Goal: Information Seeking & Learning: Learn about a topic

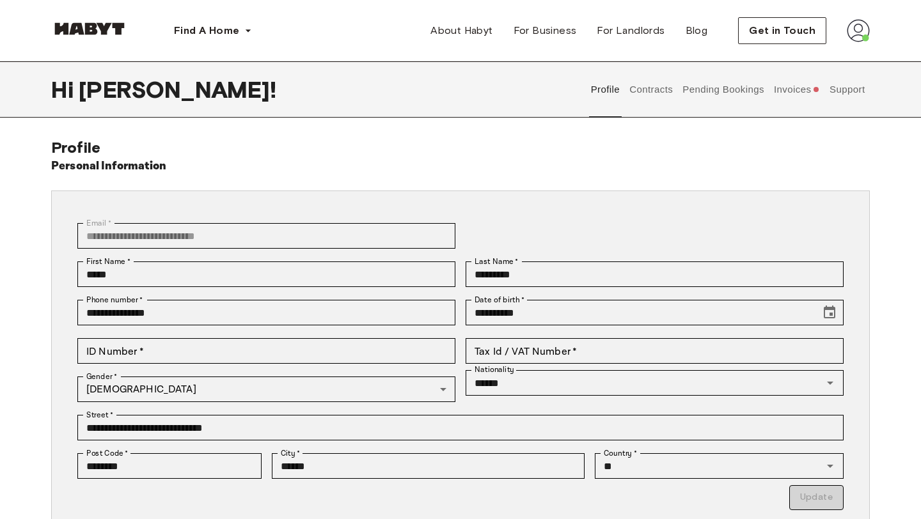
click at [804, 91] on button "Invoices" at bounding box center [796, 89] width 49 height 56
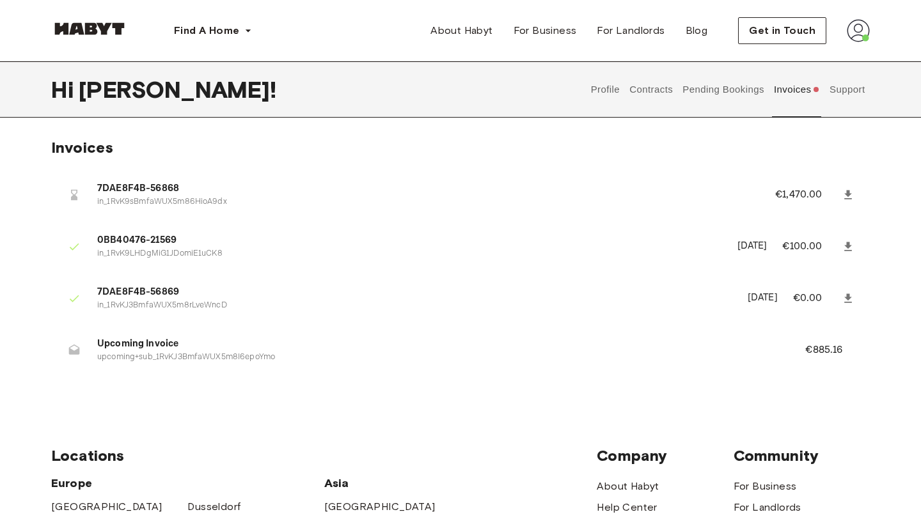
click at [848, 298] on icon at bounding box center [849, 298] width 8 height 9
click at [846, 193] on icon at bounding box center [849, 194] width 8 height 9
click at [821, 345] on p "€885.16" at bounding box center [832, 350] width 54 height 15
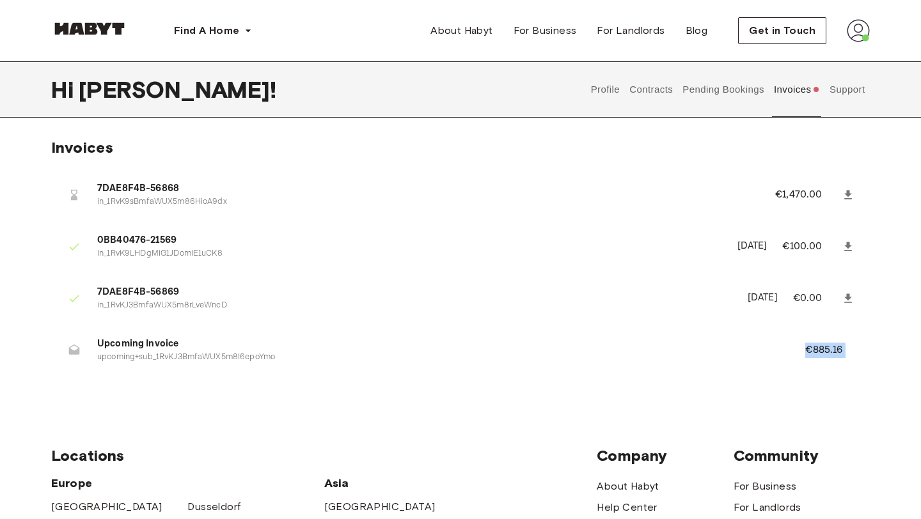
click at [821, 345] on p "€885.16" at bounding box center [832, 350] width 54 height 15
click at [170, 345] on span "Upcoming Invoice" at bounding box center [436, 344] width 678 height 15
click at [178, 386] on div "7DAE8F4B-56868 in_1RvK9sBmfaWUX5m86HioA9dx €1,470.00 0BB40476-21569 in_1RvK9LHD…" at bounding box center [460, 276] width 819 height 238
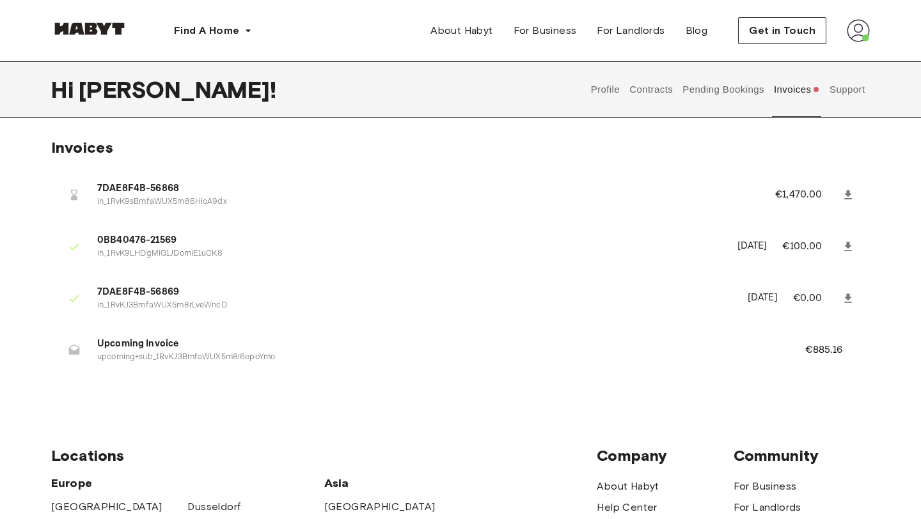
click at [660, 94] on button "Contracts" at bounding box center [651, 89] width 47 height 56
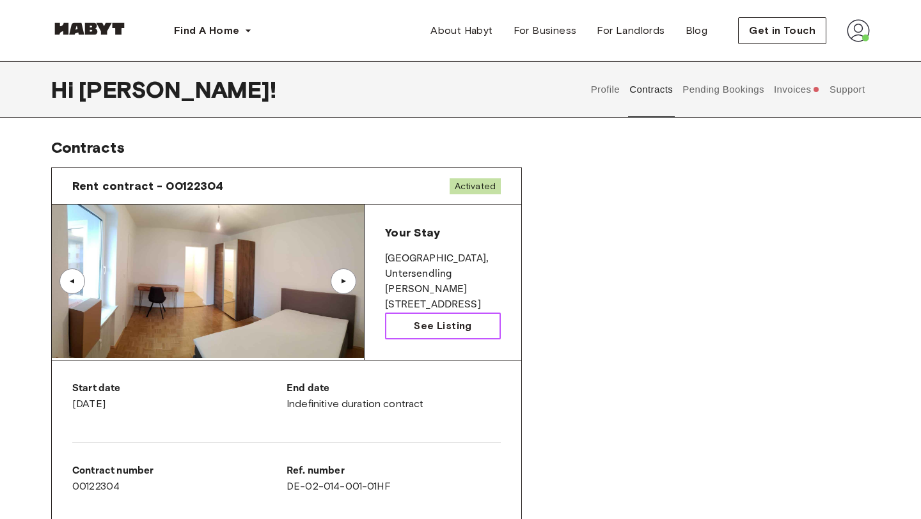
click at [428, 319] on span "See Listing" at bounding box center [443, 326] width 58 height 15
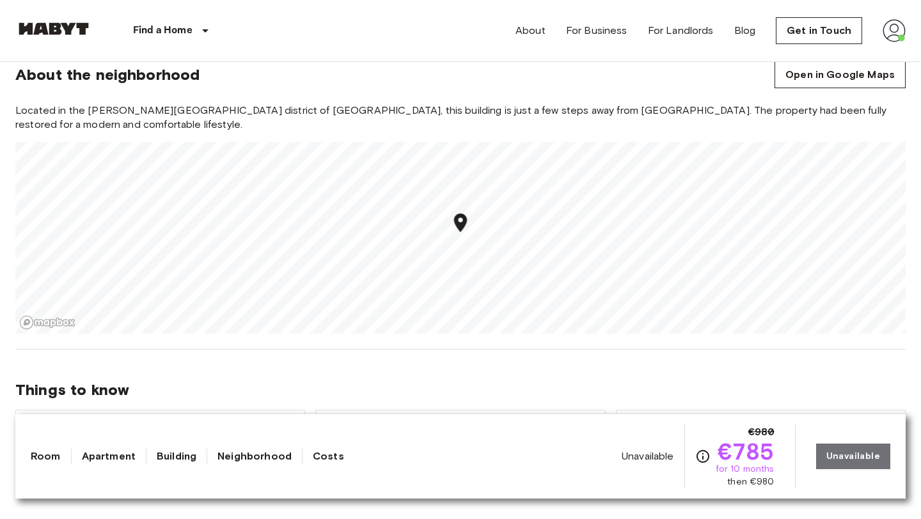
scroll to position [815, 0]
click at [899, 26] on img at bounding box center [894, 30] width 23 height 23
click at [681, 70] on div at bounding box center [460, 259] width 921 height 519
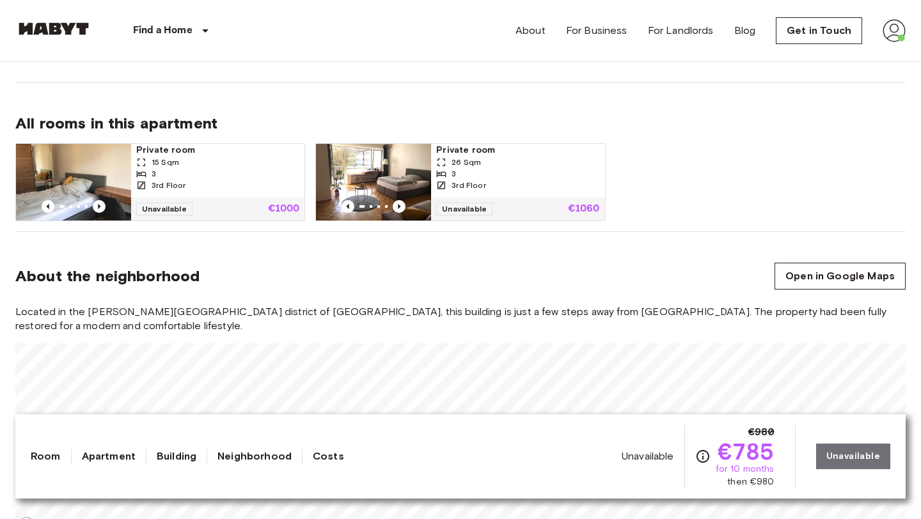
scroll to position [0, 0]
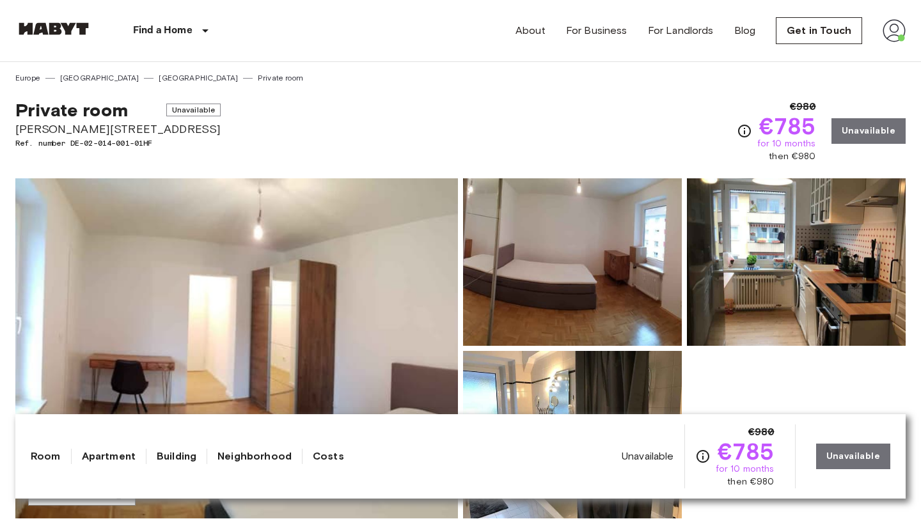
click at [891, 32] on img at bounding box center [894, 30] width 23 height 23
click at [832, 61] on li "Profile" at bounding box center [847, 53] width 128 height 23
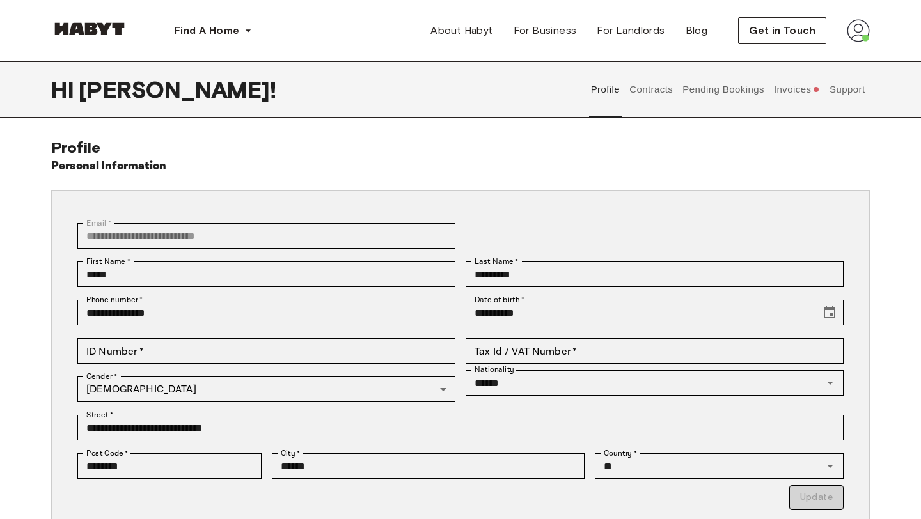
click at [802, 87] on button "Invoices" at bounding box center [796, 89] width 49 height 56
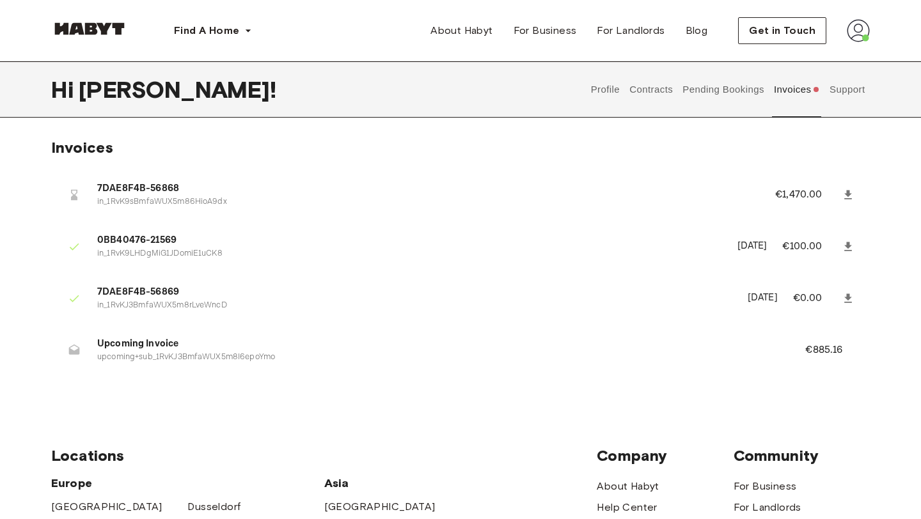
click at [629, 88] on button "Contracts" at bounding box center [651, 89] width 47 height 56
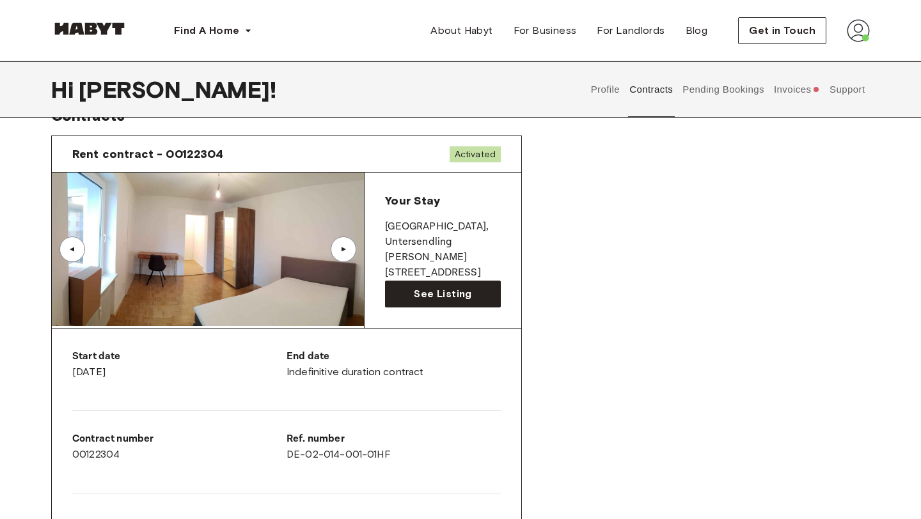
scroll to position [33, 0]
click at [347, 250] on div "▲" at bounding box center [343, 249] width 13 height 8
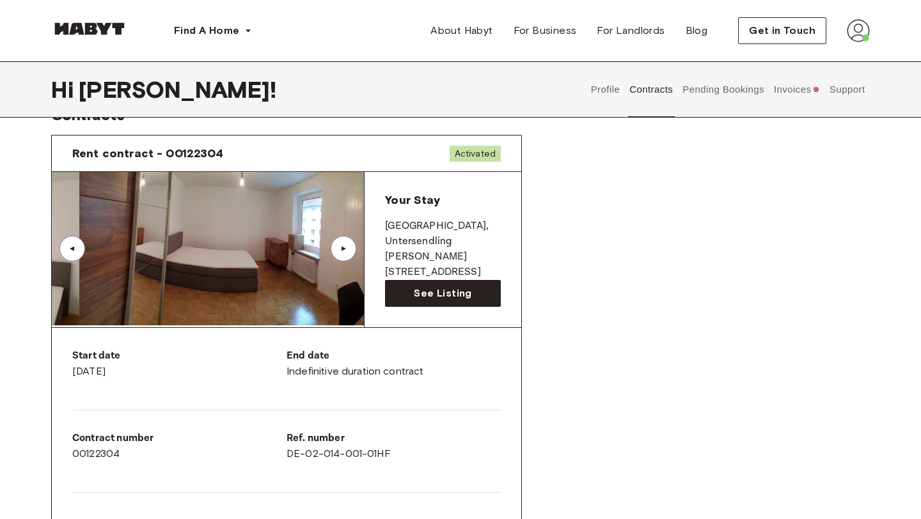
click at [347, 250] on div "▲" at bounding box center [343, 249] width 13 height 8
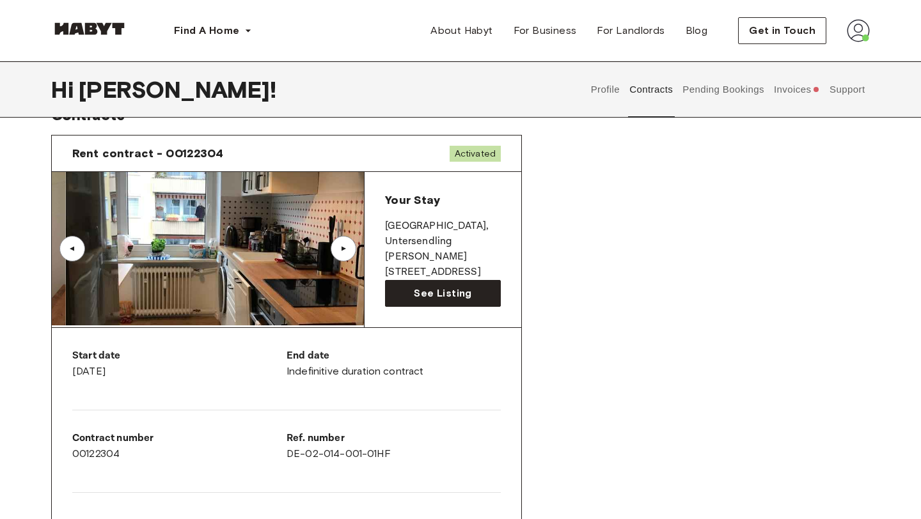
click at [347, 250] on div "▲" at bounding box center [343, 249] width 13 height 8
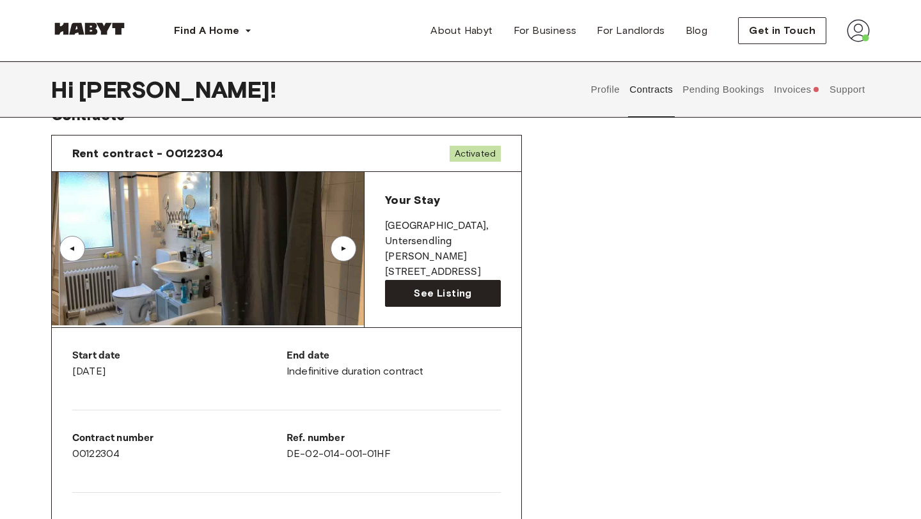
click at [347, 250] on div "▲" at bounding box center [343, 249] width 13 height 8
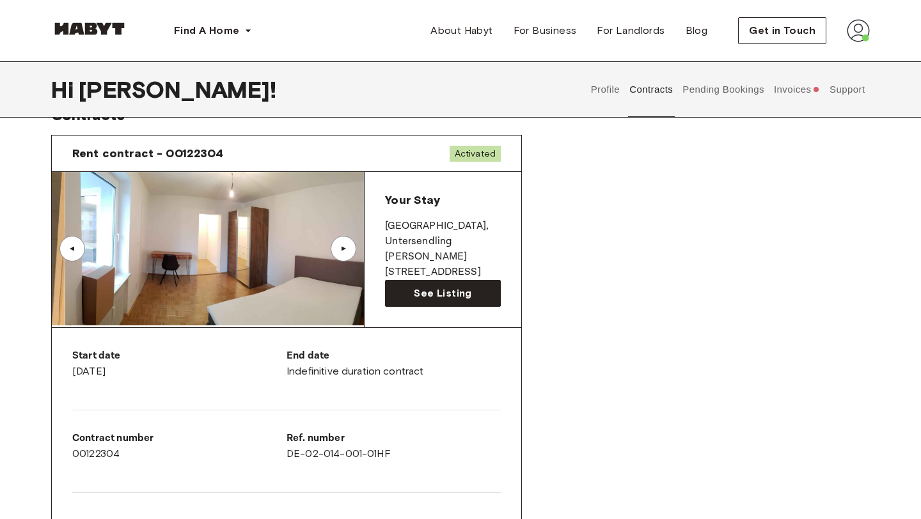
click at [347, 250] on div "▲" at bounding box center [343, 249] width 13 height 8
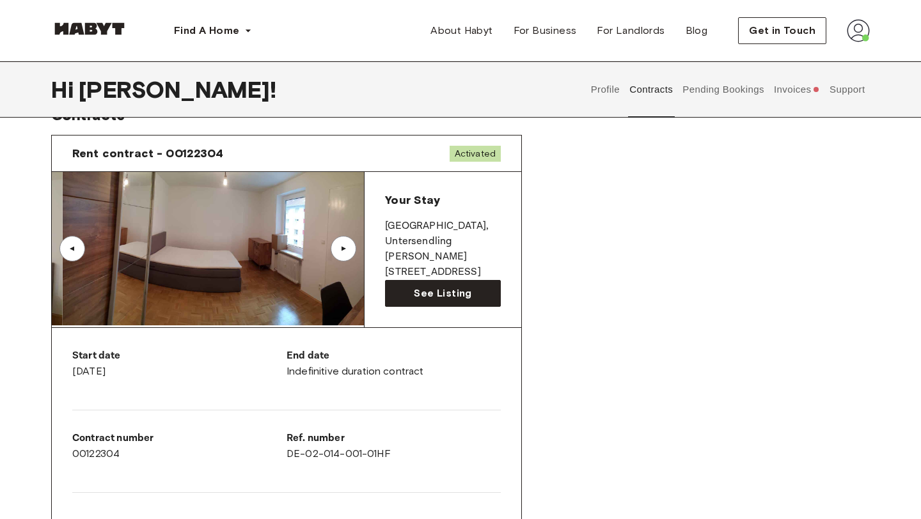
click at [347, 250] on div "▲" at bounding box center [343, 249] width 13 height 8
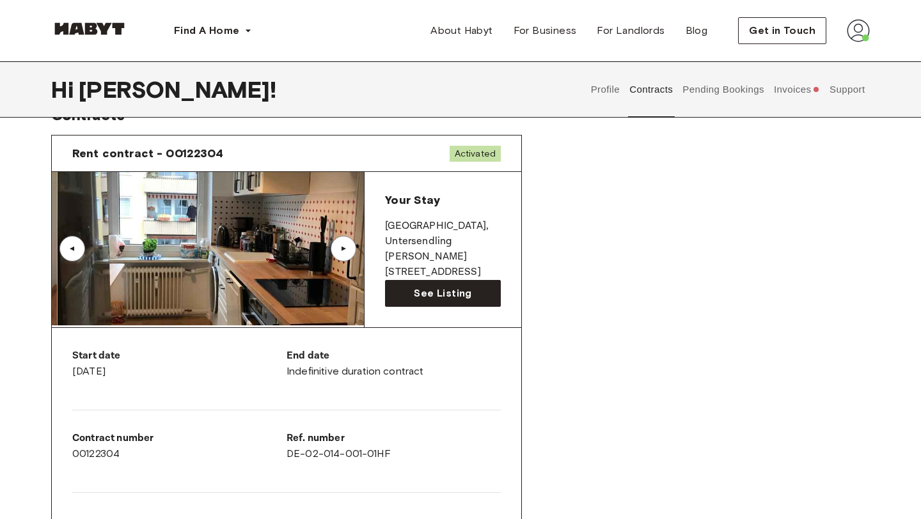
click at [347, 250] on div "▲" at bounding box center [343, 249] width 13 height 8
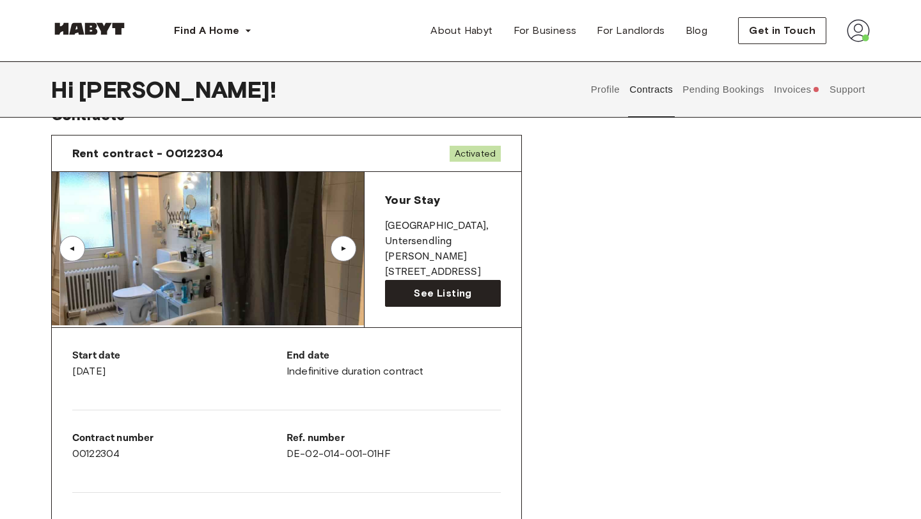
click at [347, 250] on div "▲" at bounding box center [343, 249] width 13 height 8
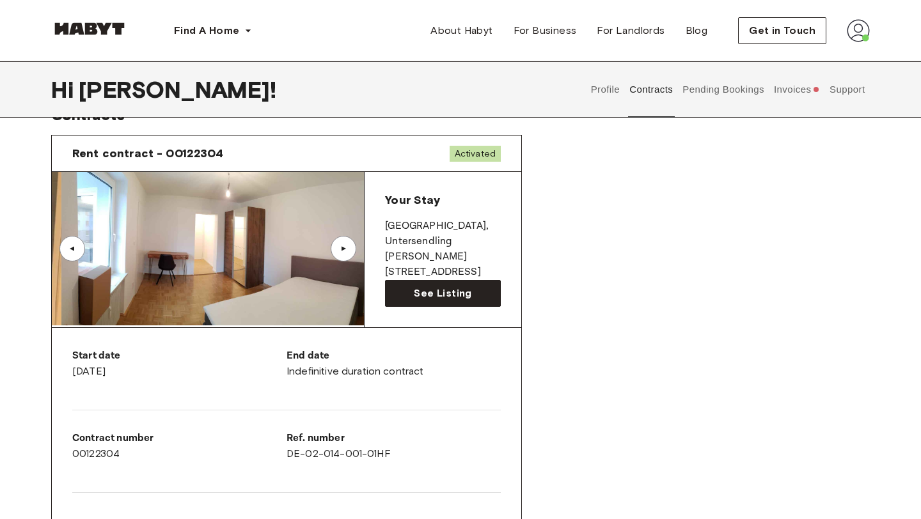
click at [347, 250] on div "▲" at bounding box center [343, 249] width 13 height 8
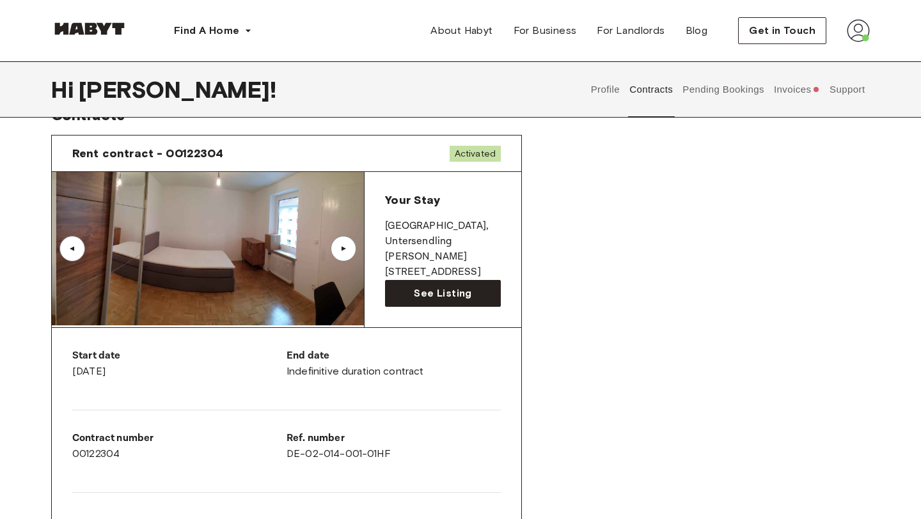
click at [347, 250] on div "▲" at bounding box center [343, 249] width 13 height 8
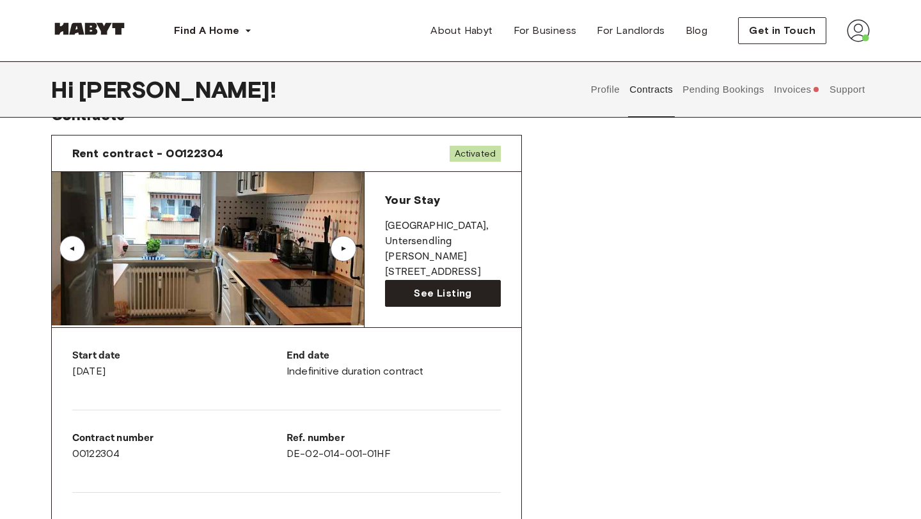
click at [347, 250] on div "▲" at bounding box center [343, 249] width 13 height 8
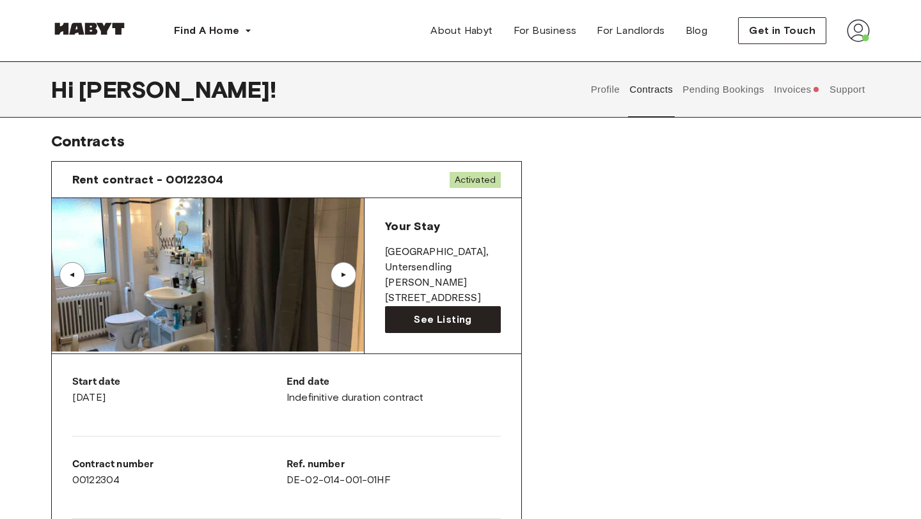
scroll to position [0, 0]
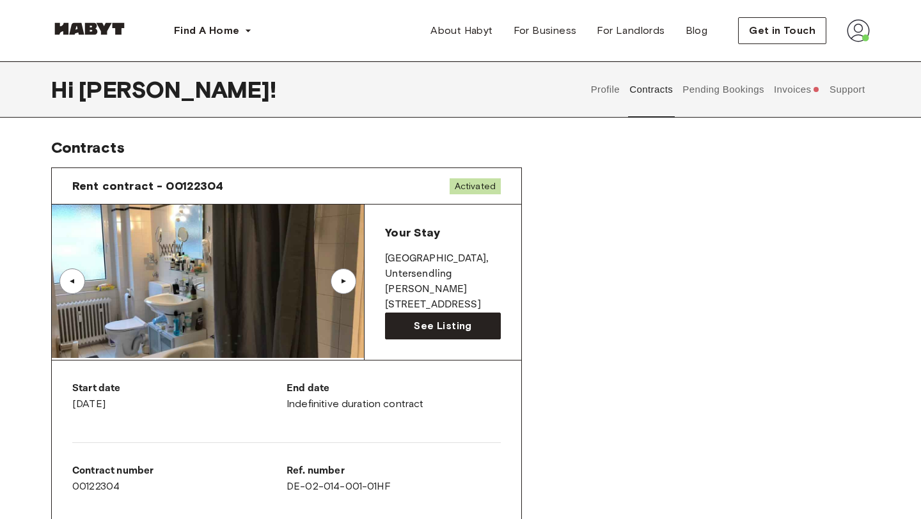
click at [340, 281] on div "▲" at bounding box center [343, 282] width 13 height 8
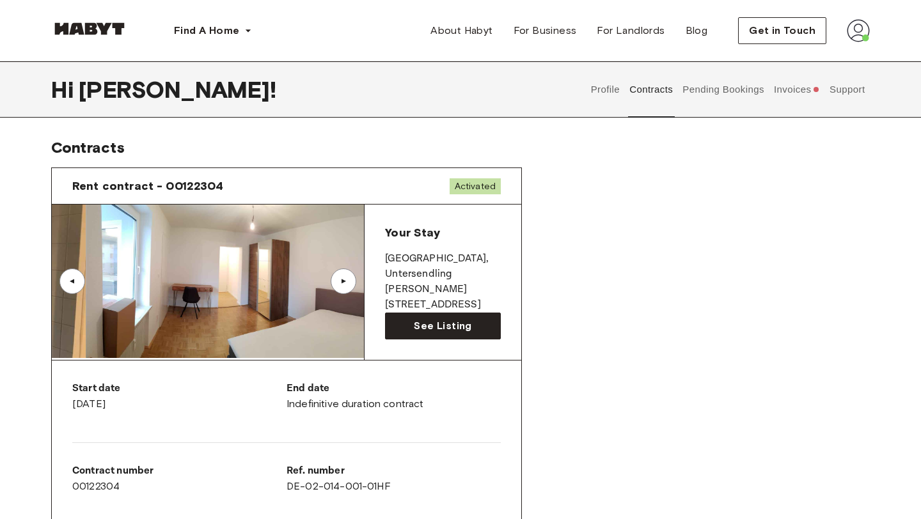
click at [340, 281] on div "▲" at bounding box center [343, 282] width 13 height 8
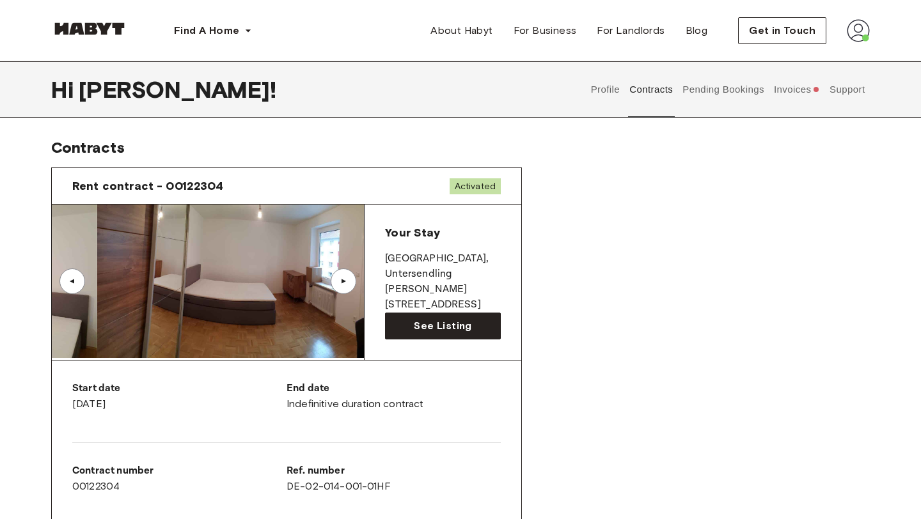
click at [340, 281] on div "▲" at bounding box center [343, 282] width 13 height 8
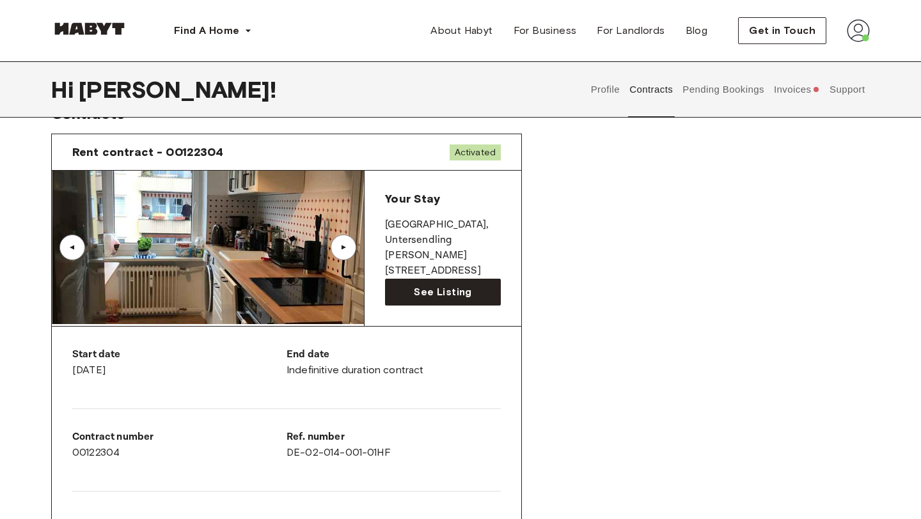
scroll to position [38, 0]
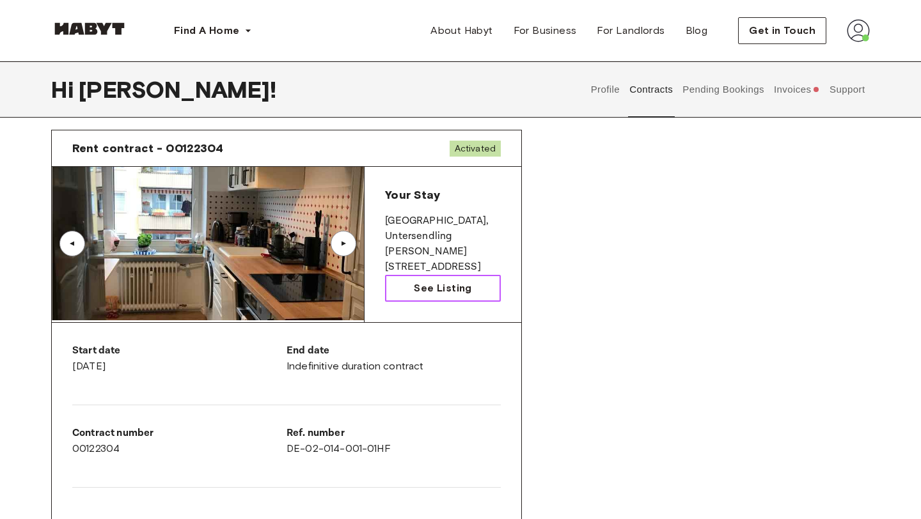
click at [432, 292] on span "See Listing" at bounding box center [443, 288] width 58 height 15
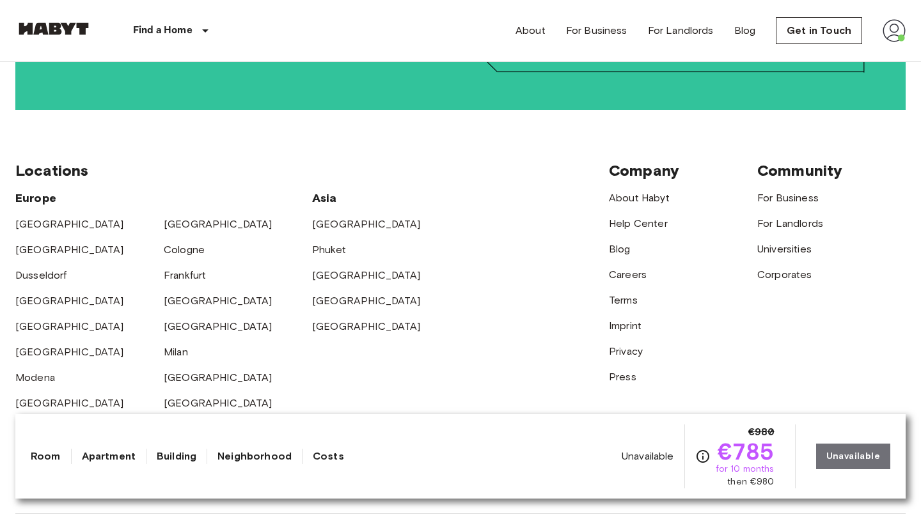
scroll to position [2753, 0]
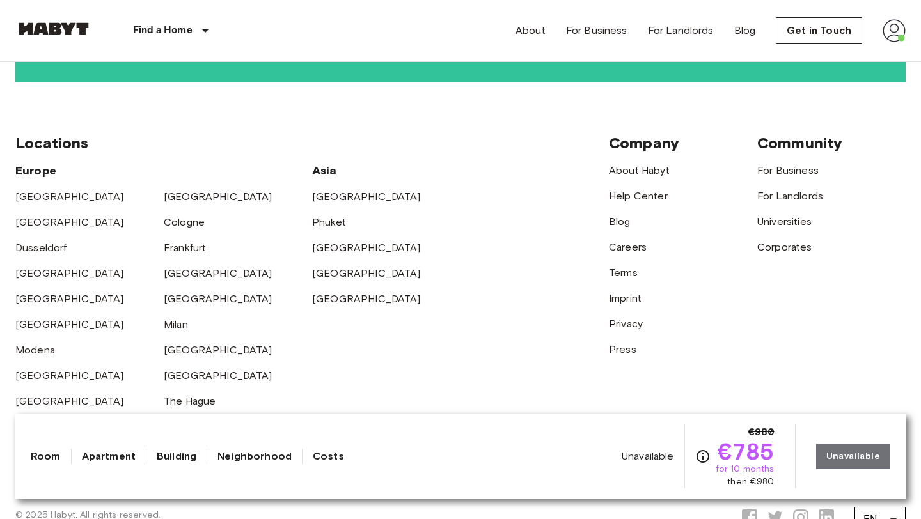
click at [451, 49] on div "Find a Home Europe Amsterdam Berlin Brussels Cologne Dusseldorf Frankfurt Graz …" at bounding box center [460, 30] width 891 height 61
click at [338, 216] on link "Phuket" at bounding box center [329, 222] width 34 height 12
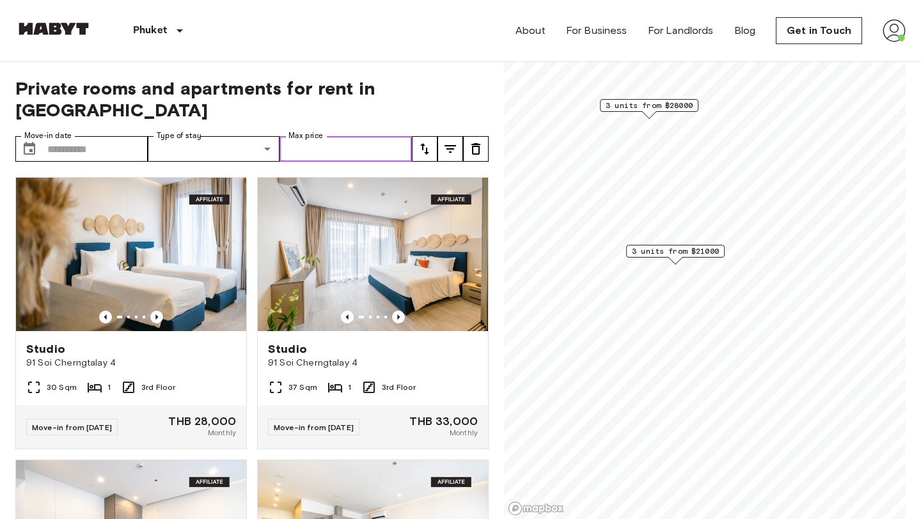
click at [349, 136] on input "Max price" at bounding box center [346, 149] width 132 height 26
click at [392, 16] on div "Phuket Europe Amsterdam Berlin Brussels Cologne Dusseldorf Frankfurt Graz Hambu…" at bounding box center [460, 30] width 891 height 61
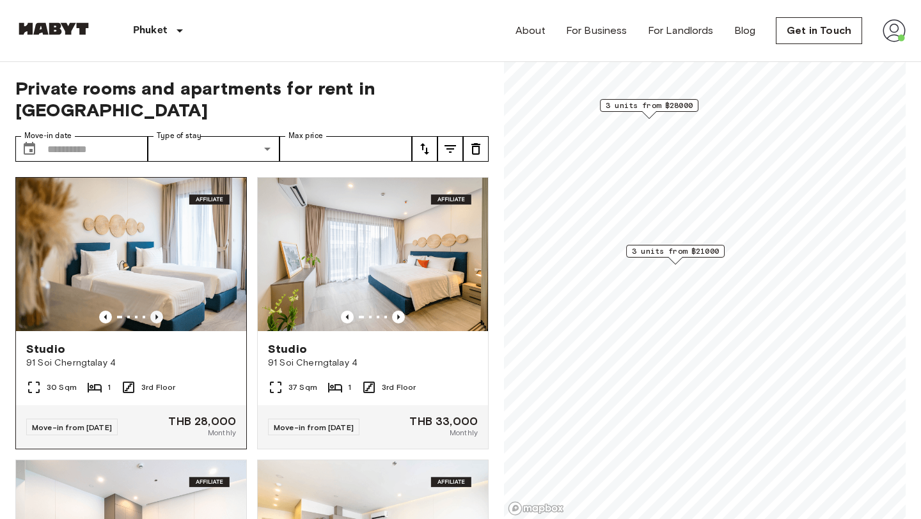
click at [157, 311] on icon "Previous image" at bounding box center [156, 317] width 13 height 13
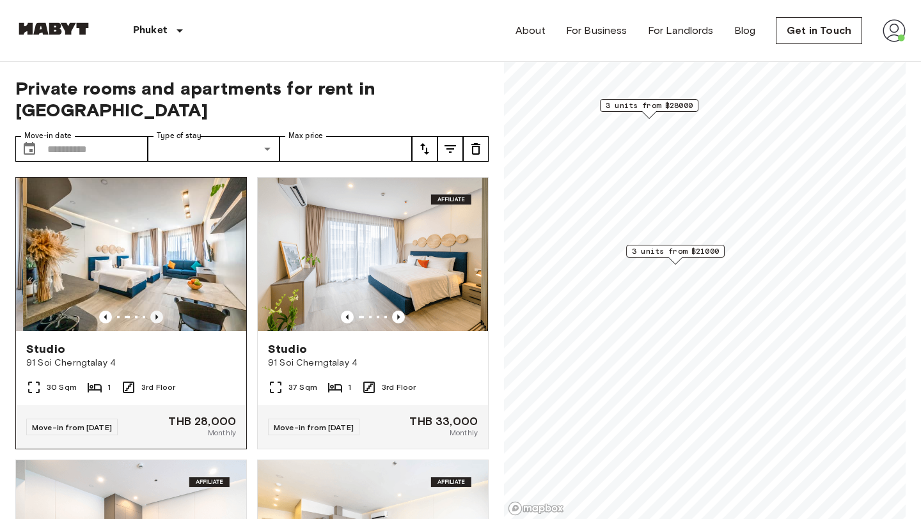
click at [157, 311] on icon "Previous image" at bounding box center [156, 317] width 13 height 13
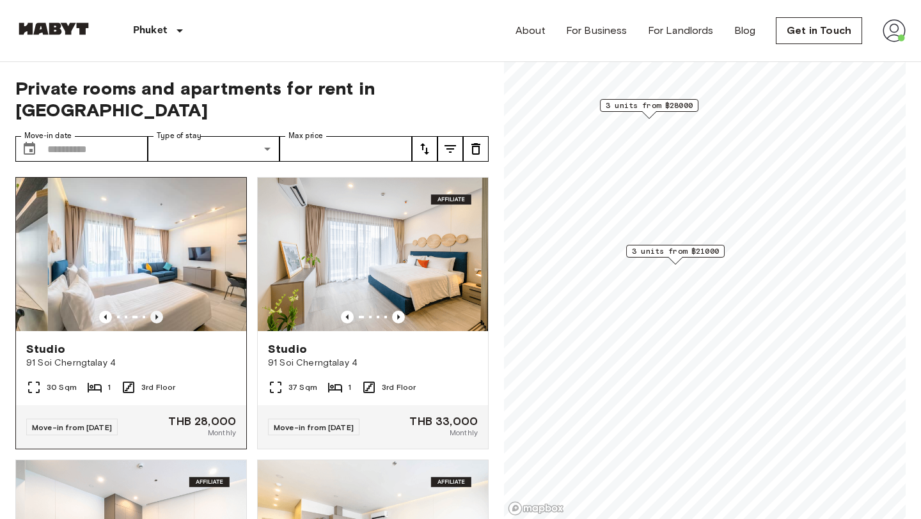
click at [157, 311] on icon "Previous image" at bounding box center [156, 317] width 13 height 13
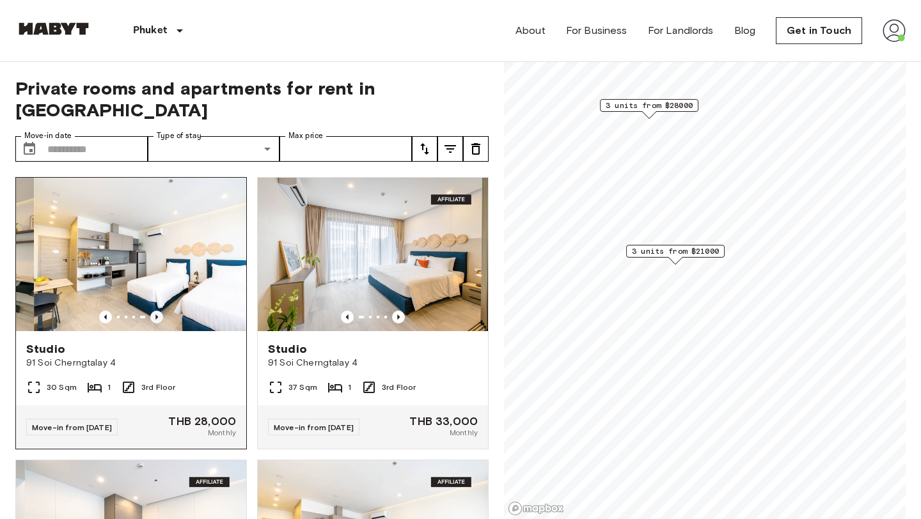
click at [157, 311] on icon "Previous image" at bounding box center [156, 317] width 13 height 13
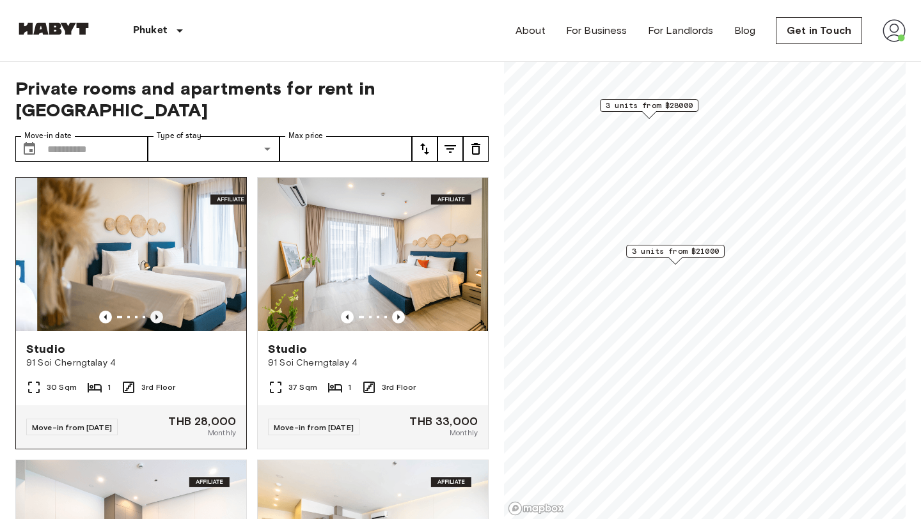
click at [157, 311] on icon "Previous image" at bounding box center [156, 317] width 13 height 13
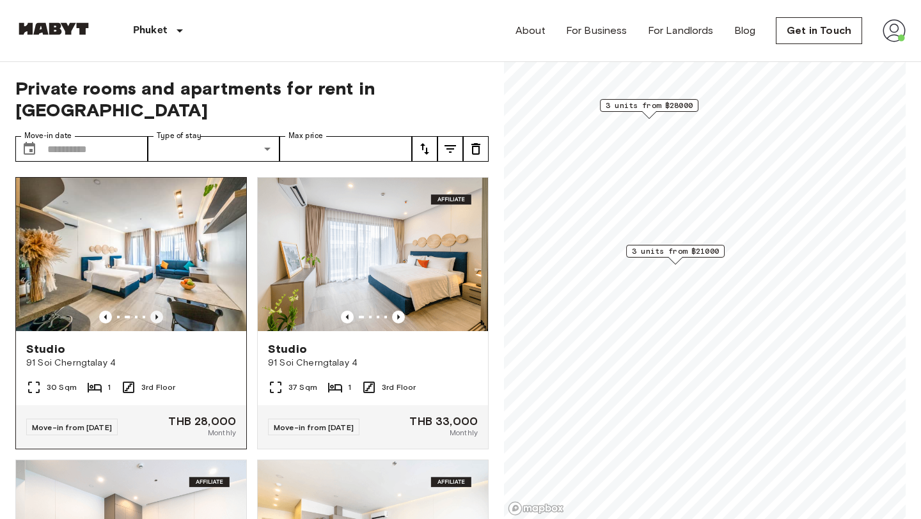
click at [157, 311] on icon "Previous image" at bounding box center [156, 317] width 13 height 13
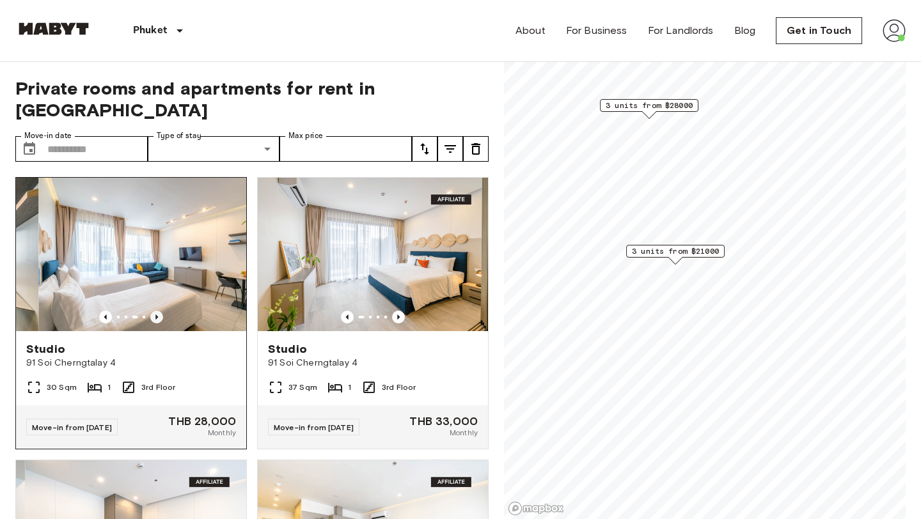
click at [157, 311] on icon "Previous image" at bounding box center [156, 317] width 13 height 13
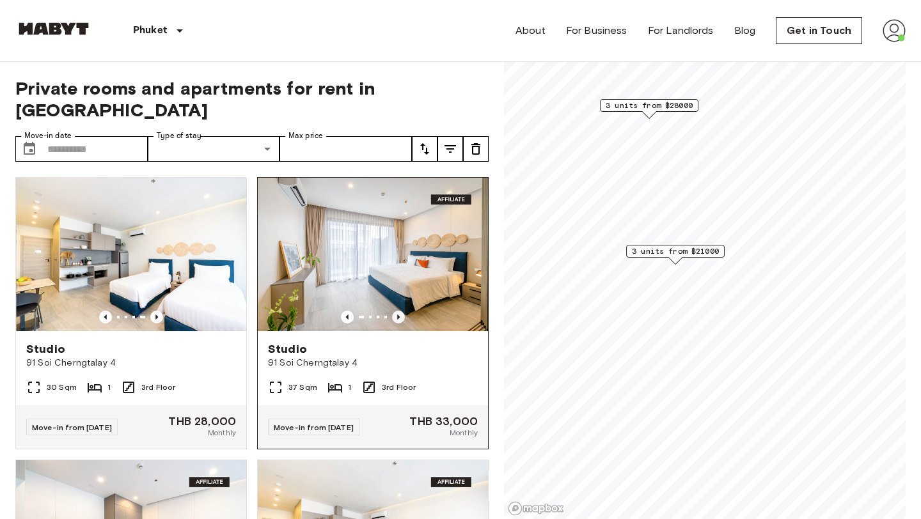
click at [402, 311] on icon "Previous image" at bounding box center [398, 317] width 13 height 13
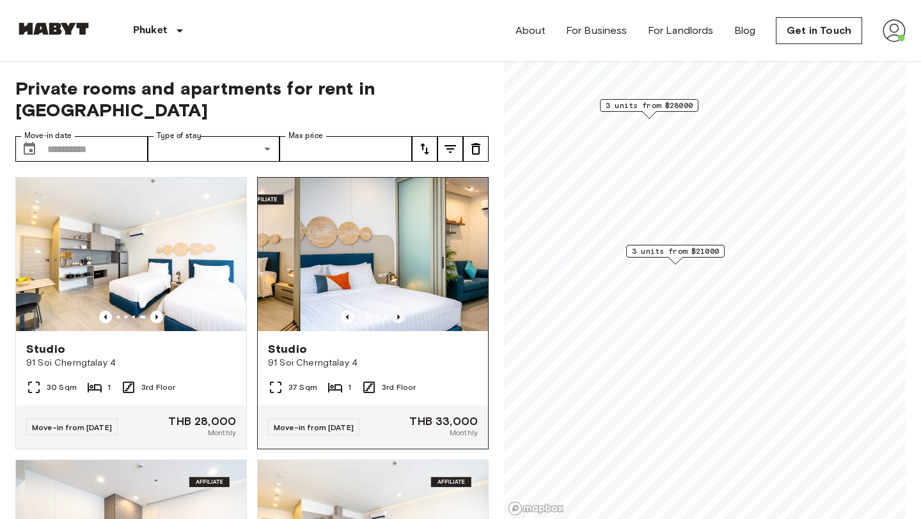
click at [402, 311] on icon "Previous image" at bounding box center [398, 317] width 13 height 13
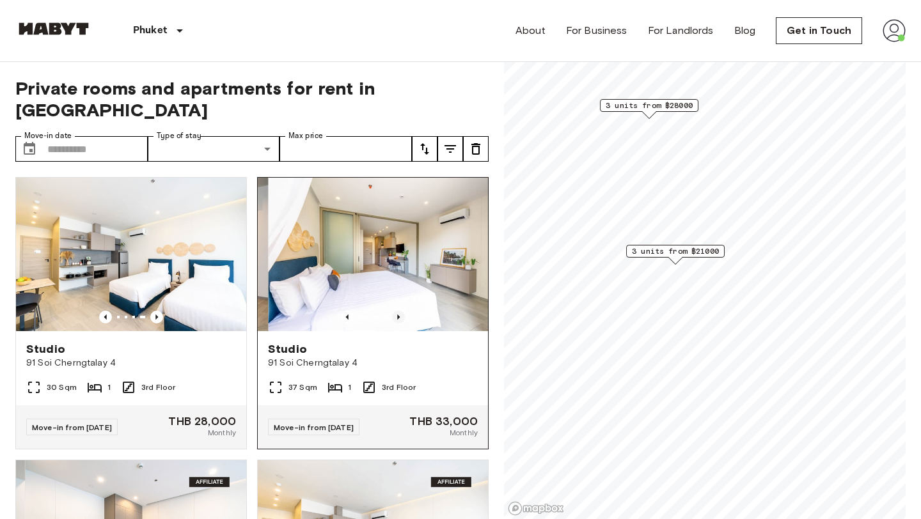
click at [402, 311] on icon "Previous image" at bounding box center [398, 317] width 13 height 13
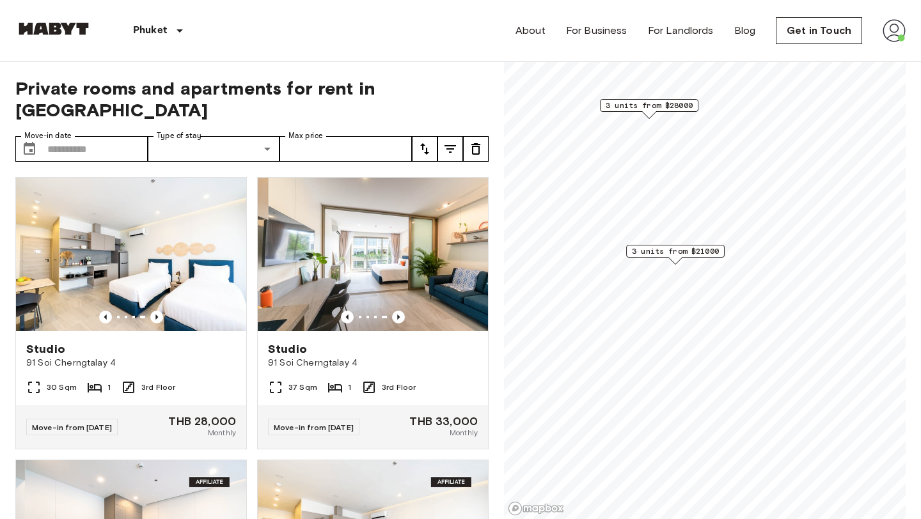
click at [496, 28] on div "Phuket Europe Amsterdam Berlin Brussels Cologne Dusseldorf Frankfurt Graz Hambu…" at bounding box center [460, 30] width 891 height 61
